Goal: Contribute content: Add original content to the website for others to see

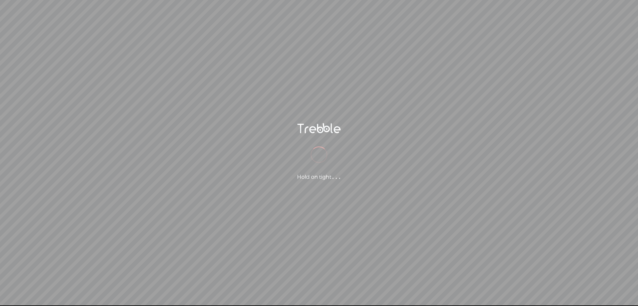
scroll to position [0, 0]
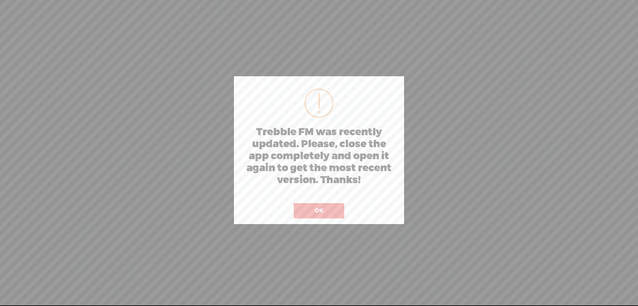
click at [333, 203] on button "OK" at bounding box center [319, 210] width 51 height 15
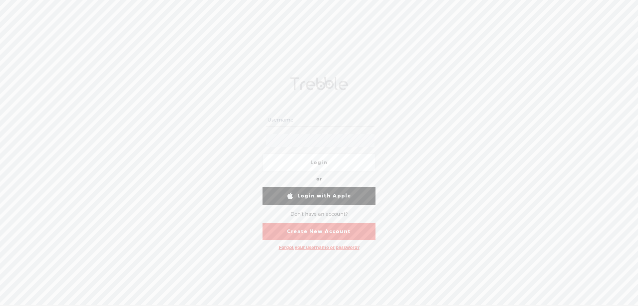
scroll to position [0, 0]
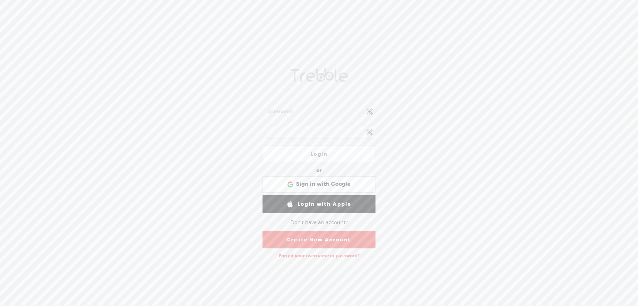
click at [278, 108] on input "text" at bounding box center [320, 111] width 108 height 13
click at [443, 154] on div "Login or Login with Facebook Sign in with Google Sign in with Google. Opens in …" at bounding box center [319, 162] width 638 height 288
click at [287, 188] on div "Sign in with Google Sign in with Google. Opens in new tab" at bounding box center [319, 184] width 104 height 15
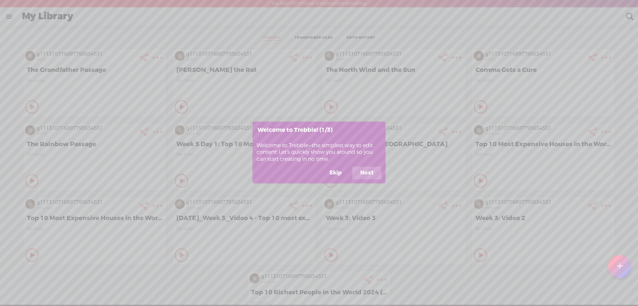
click at [330, 171] on button "Skip" at bounding box center [336, 173] width 28 height 13
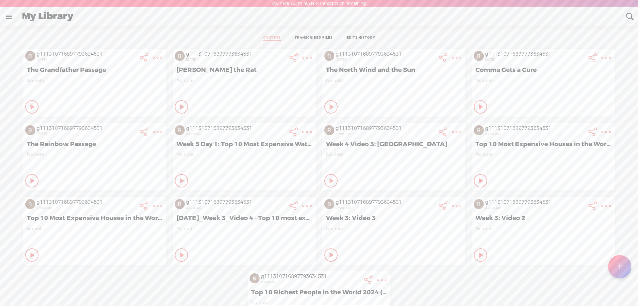
click at [610, 262] on div at bounding box center [620, 266] width 23 height 23
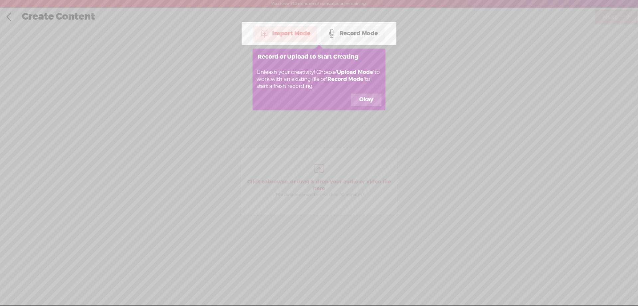
click at [374, 98] on button "Okay" at bounding box center [366, 99] width 30 height 13
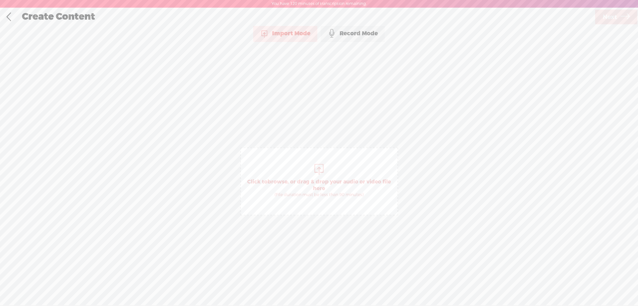
click at [354, 37] on div "Record Mode" at bounding box center [353, 33] width 64 height 17
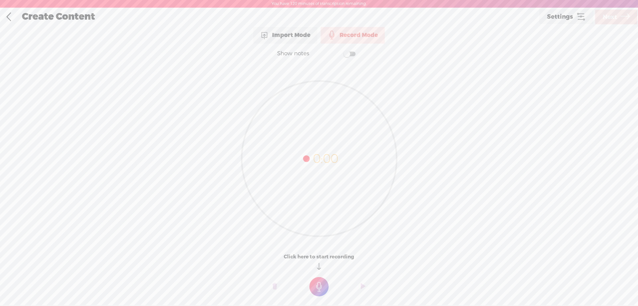
click at [327, 286] on t at bounding box center [319, 286] width 19 height 19
drag, startPoint x: 316, startPoint y: 285, endPoint x: 319, endPoint y: 290, distance: 5.4
click at [319, 290] on t at bounding box center [319, 290] width 19 height 19
click at [362, 291] on t at bounding box center [363, 291] width 5 height 20
click at [616, 11] on span "Next" at bounding box center [610, 17] width 14 height 17
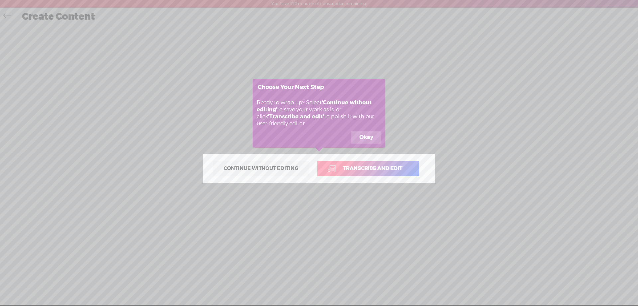
click at [264, 169] on span "Continue without editing" at bounding box center [261, 168] width 89 height 9
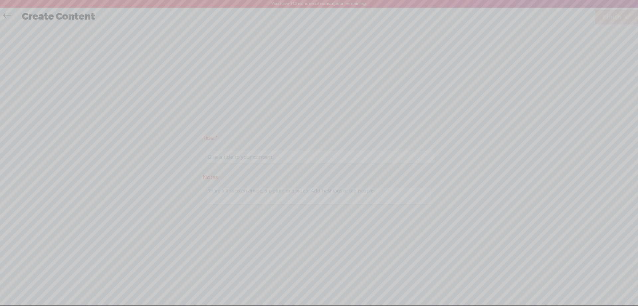
click at [263, 155] on icon at bounding box center [101, 153] width 1074 height 306
click at [178, 113] on icon at bounding box center [101, 153] width 1074 height 306
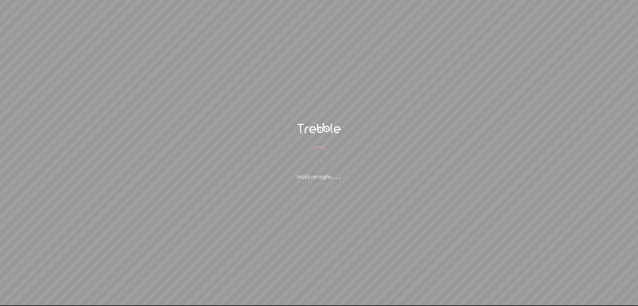
scroll to position [0, 0]
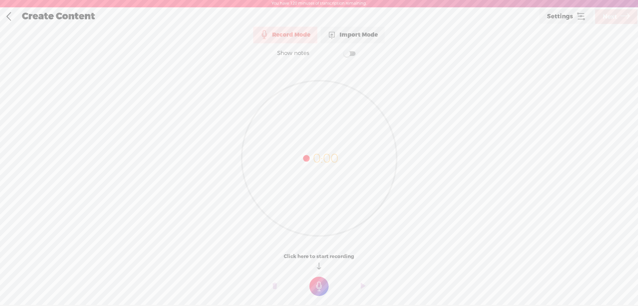
click at [64, 14] on div "Create Content" at bounding box center [277, 16] width 521 height 17
click at [7, 17] on link at bounding box center [8, 16] width 17 height 17
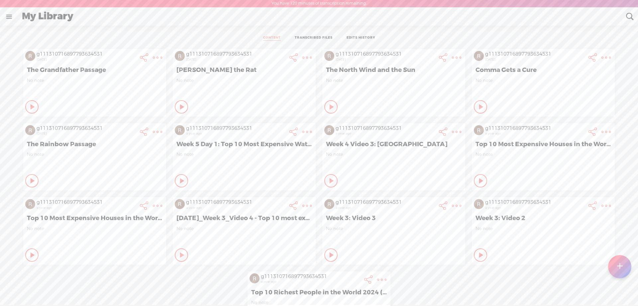
click at [0, 0] on div at bounding box center [0, 0] width 0 height 0
click at [624, 269] on div at bounding box center [620, 266] width 23 height 23
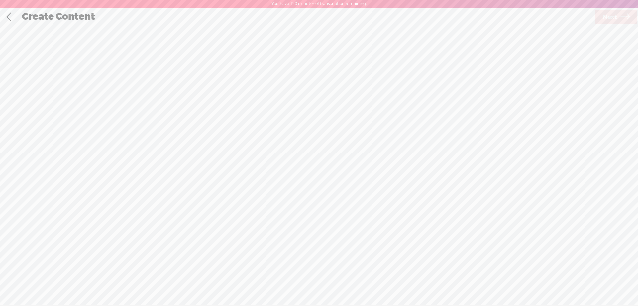
scroll to position [0, 0]
click at [367, 32] on div "Record Mode" at bounding box center [353, 33] width 64 height 17
click at [322, 285] on t at bounding box center [319, 285] width 19 height 19
click at [326, 285] on t at bounding box center [319, 290] width 19 height 19
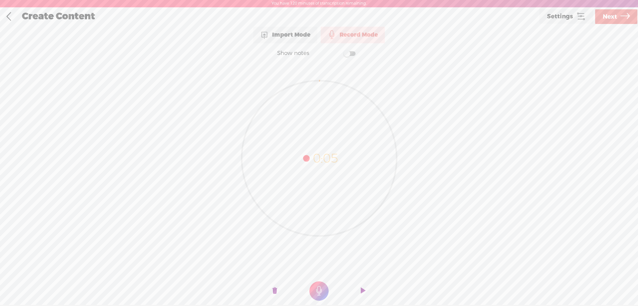
click at [618, 13] on link "Next" at bounding box center [617, 16] width 42 height 15
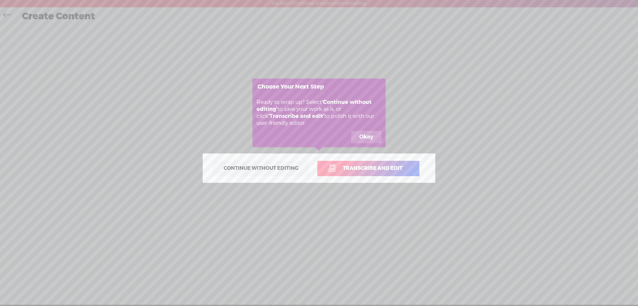
click at [271, 170] on span "Continue without editing" at bounding box center [261, 168] width 89 height 9
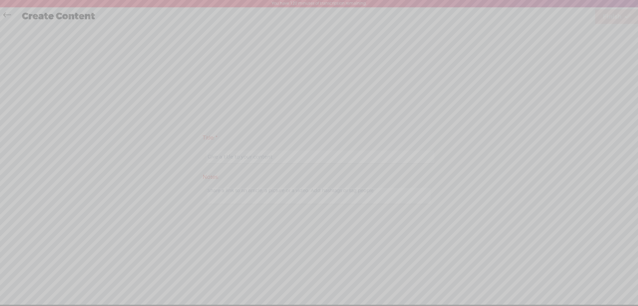
click at [136, 72] on icon at bounding box center [101, 153] width 1074 height 306
